Goal: Transaction & Acquisition: Purchase product/service

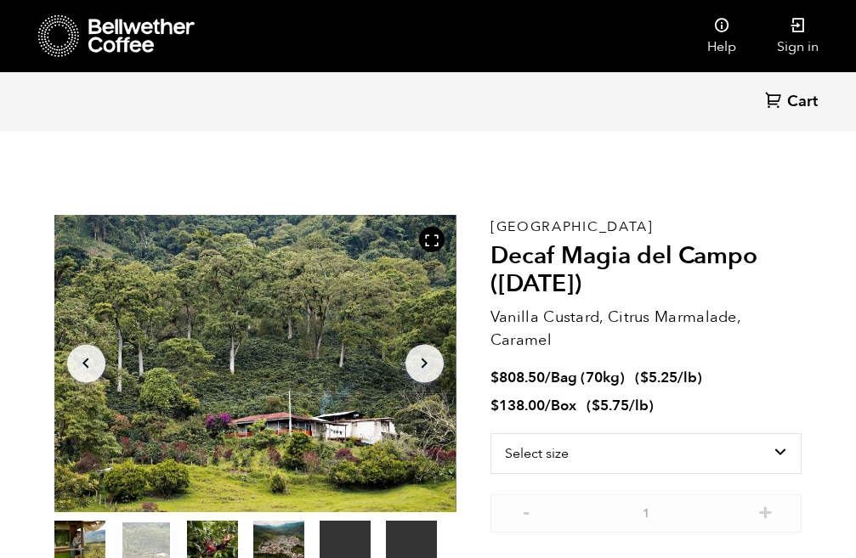
click at [422, 356] on icon "Arrow Right" at bounding box center [424, 364] width 20 height 20
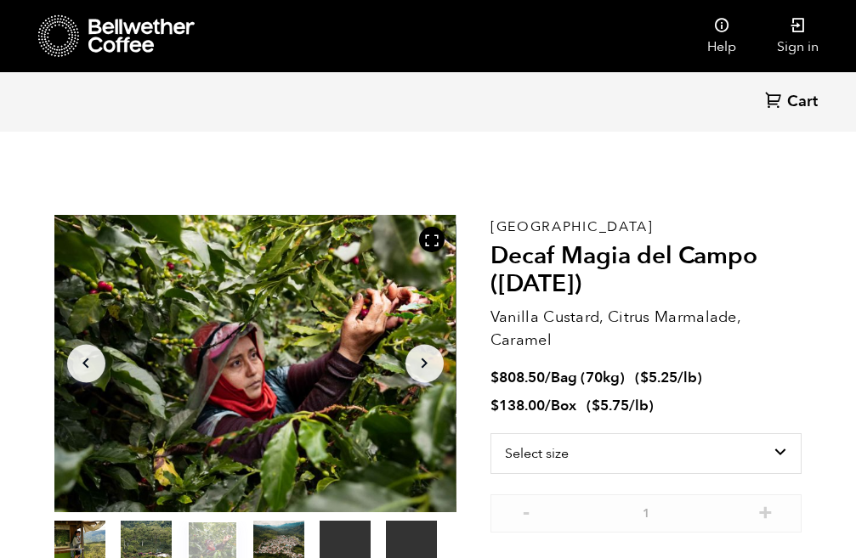
click at [422, 356] on icon "Arrow Right" at bounding box center [424, 364] width 20 height 20
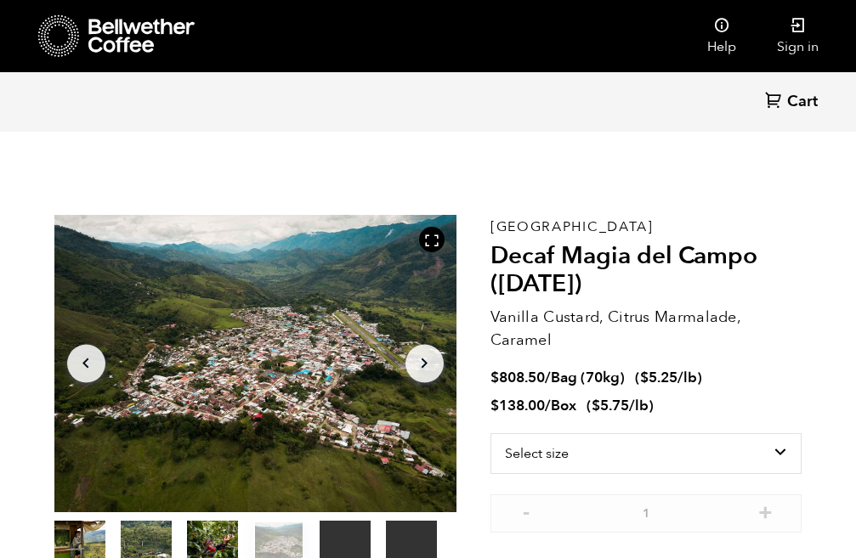
click at [422, 356] on icon "Arrow Right" at bounding box center [424, 364] width 20 height 20
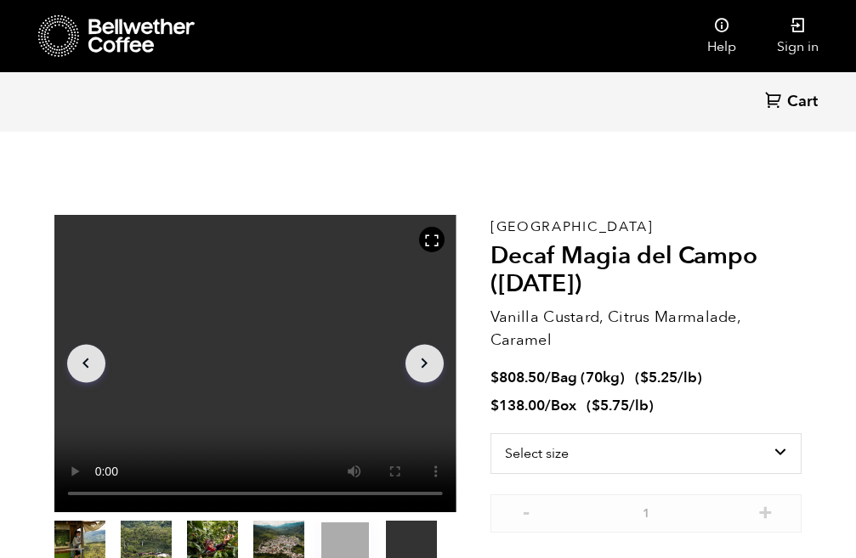
click at [422, 356] on icon "Arrow Right" at bounding box center [424, 364] width 20 height 20
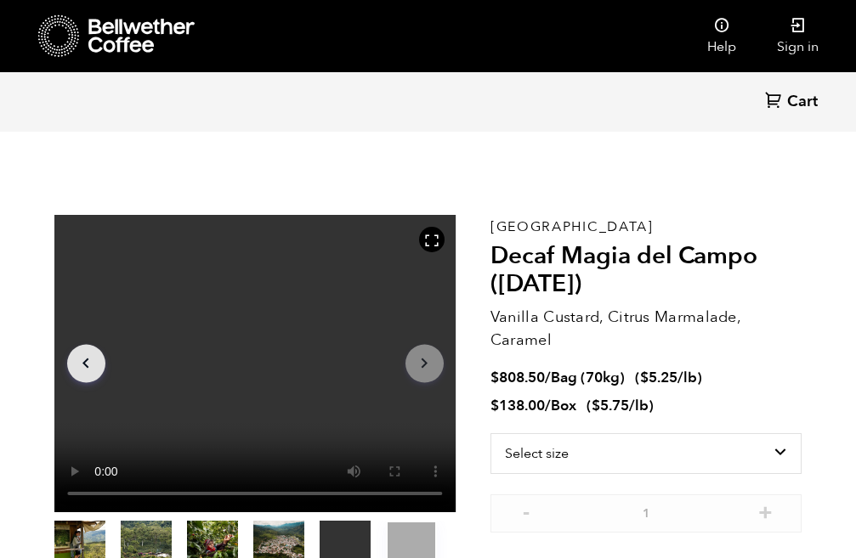
click at [422, 356] on icon "Arrow Right" at bounding box center [424, 364] width 20 height 20
click at [106, 28] on icon at bounding box center [141, 36] width 106 height 34
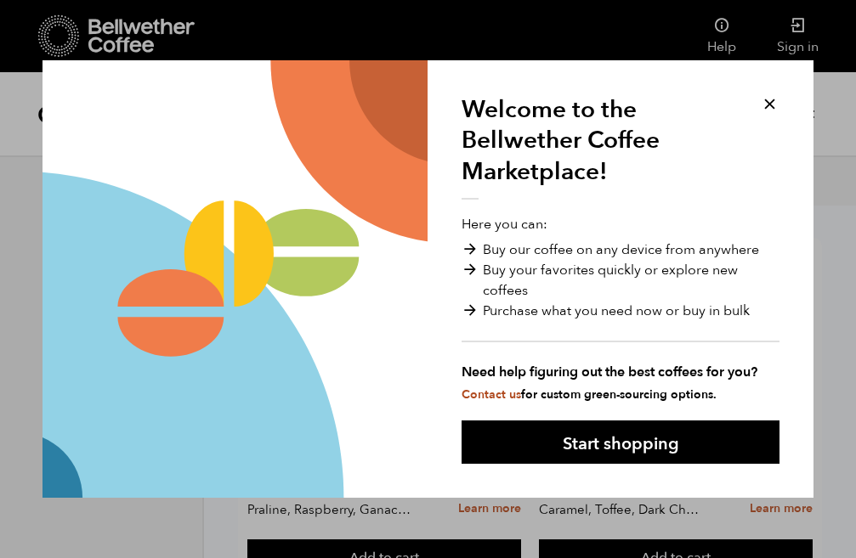
click at [769, 108] on button at bounding box center [770, 104] width 20 height 20
